Goal: Task Accomplishment & Management: Complete application form

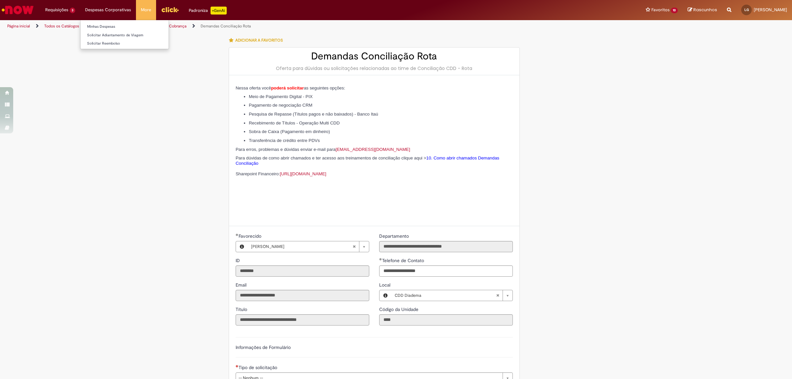
scroll to position [41, 0]
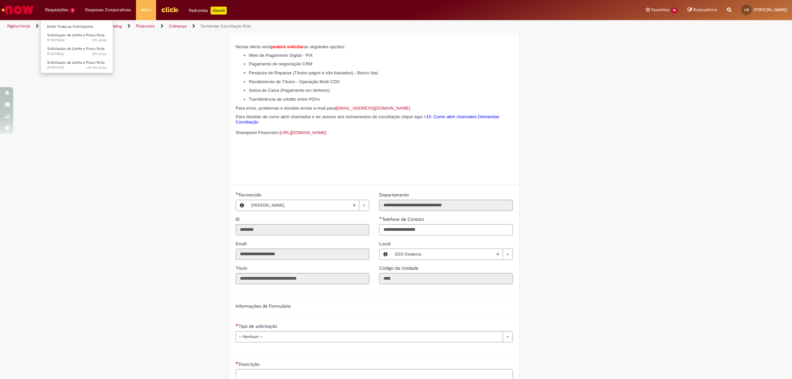
click at [68, 30] on li "Solicitação de Limite e Prazo Rota 21h atrás 21 horas atrás R13578544" at bounding box center [77, 37] width 73 height 14
click at [70, 32] on link "Solicitação de Limite e Prazo Rota 21h atrás 21 horas atrás R13578544" at bounding box center [77, 38] width 73 height 12
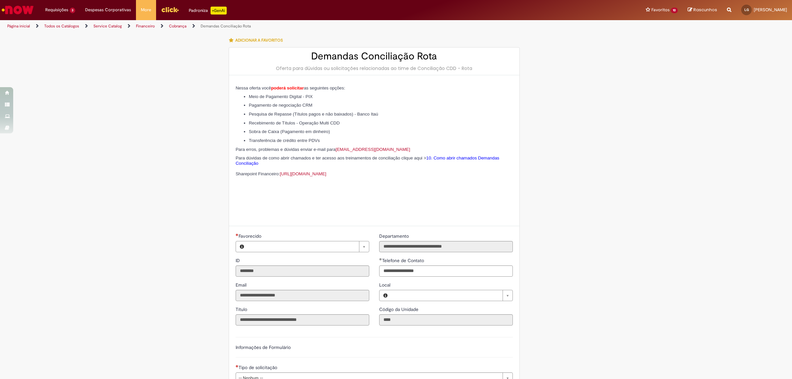
type input "**********"
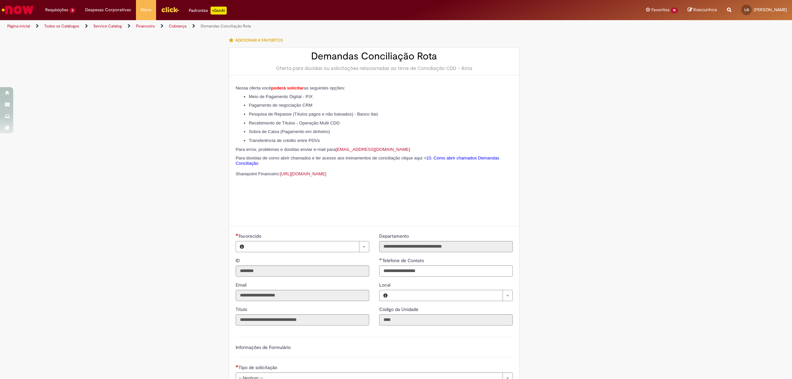
type input "**********"
drag, startPoint x: 68, startPoint y: 4, endPoint x: 70, endPoint y: 21, distance: 17.3
click at [68, 4] on li "Requisições 3 Exibir Todas as Solicitações Solicitação de Limite e Prazo Rota 2…" at bounding box center [60, 10] width 40 height 20
drag, startPoint x: 70, startPoint y: 21, endPoint x: 75, endPoint y: 38, distance: 17.5
click at [71, 22] on ul "Exibir Todas as Solicitações Solicitação de Limite e Prazo Rota 21h atrás 21 ho…" at bounding box center [76, 46] width 73 height 53
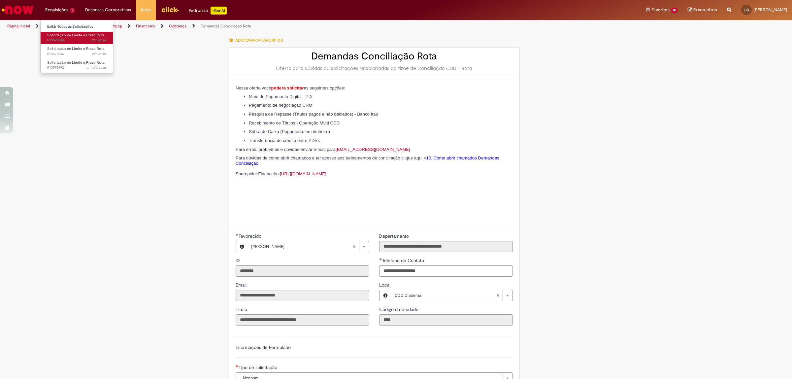
click at [75, 38] on span "21h atrás 21 horas atrás R13578544" at bounding box center [76, 40] width 59 height 5
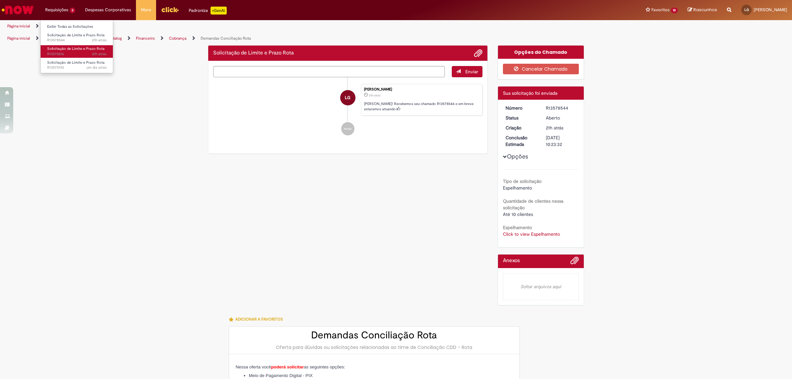
click at [83, 51] on span "21h atrás 21 horas atrás R13578516" at bounding box center [76, 53] width 59 height 5
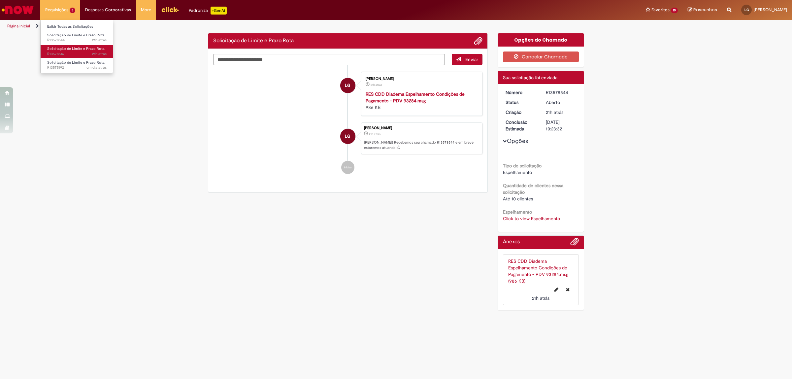
click at [83, 51] on span "21h atrás 21 horas atrás R13578516" at bounding box center [76, 53] width 59 height 5
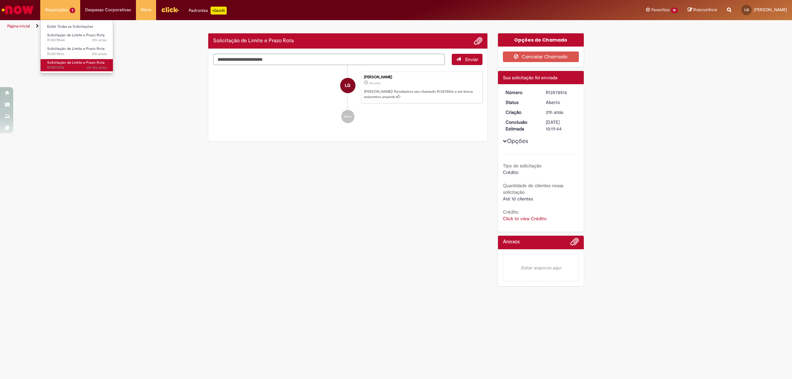
click at [89, 65] on span "Solicitação de Limite e Prazo Rota" at bounding box center [75, 62] width 57 height 5
